Goal: Transaction & Acquisition: Purchase product/service

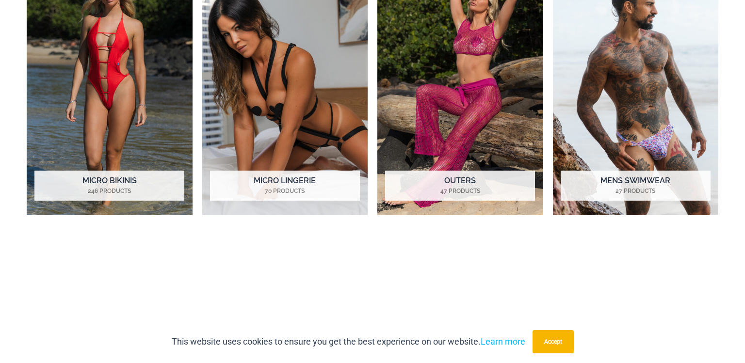
scroll to position [819, 0]
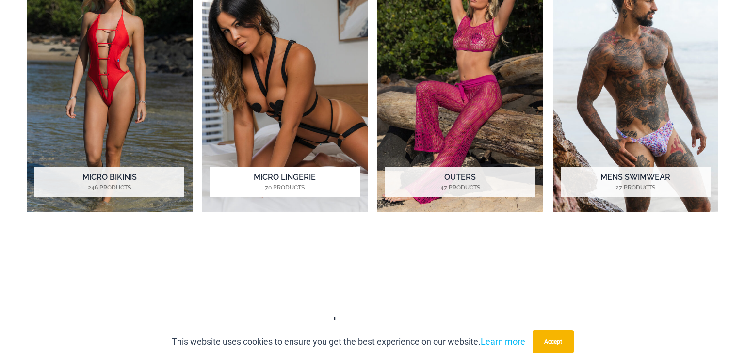
click at [268, 155] on img "Visit product category Micro Lingerie" at bounding box center [285, 83] width 166 height 255
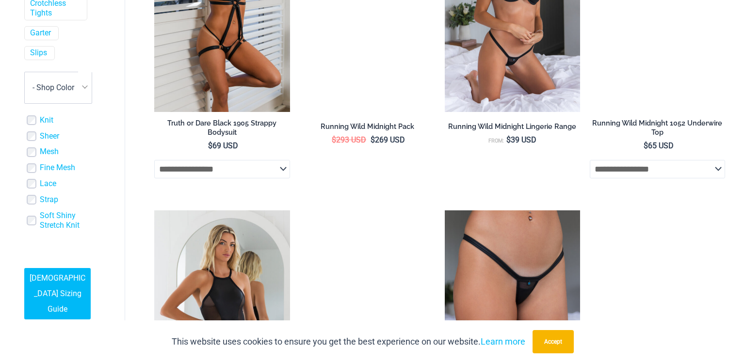
scroll to position [585, 0]
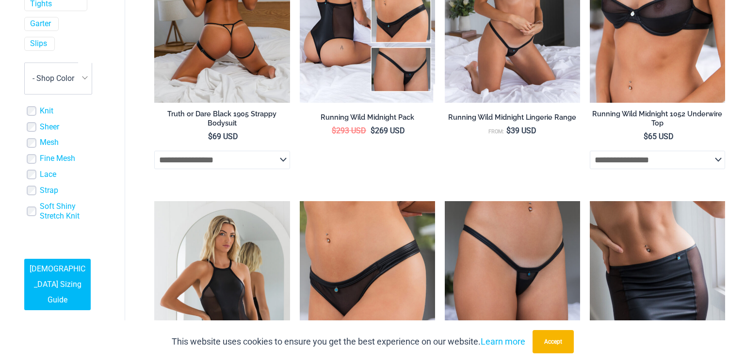
click at [218, 8] on img at bounding box center [221, 1] width 135 height 203
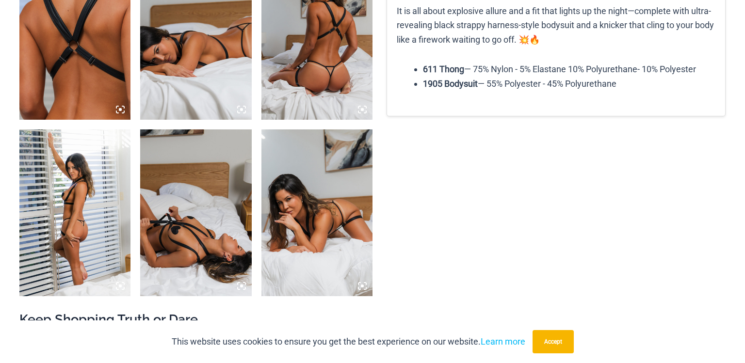
scroll to position [875, 0]
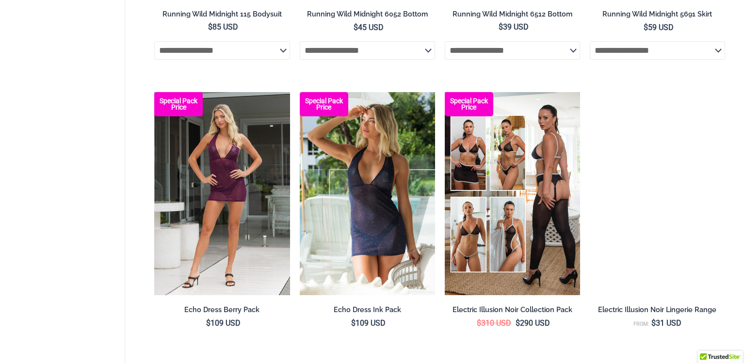
scroll to position [1000, 0]
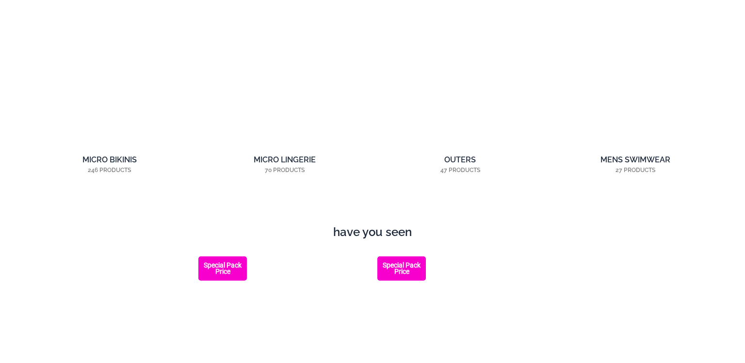
scroll to position [911, 0]
